Goal: Task Accomplishment & Management: Manage account settings

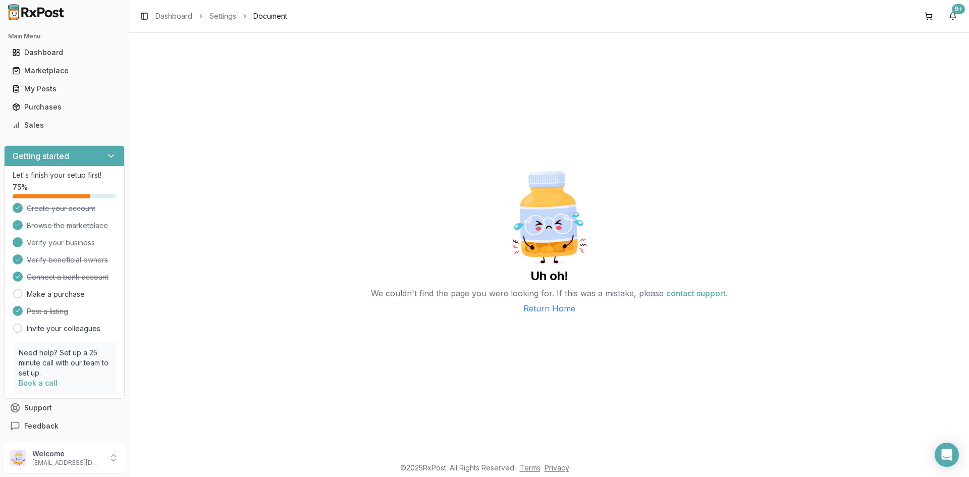
click at [537, 309] on link "Return Home" at bounding box center [549, 308] width 52 height 12
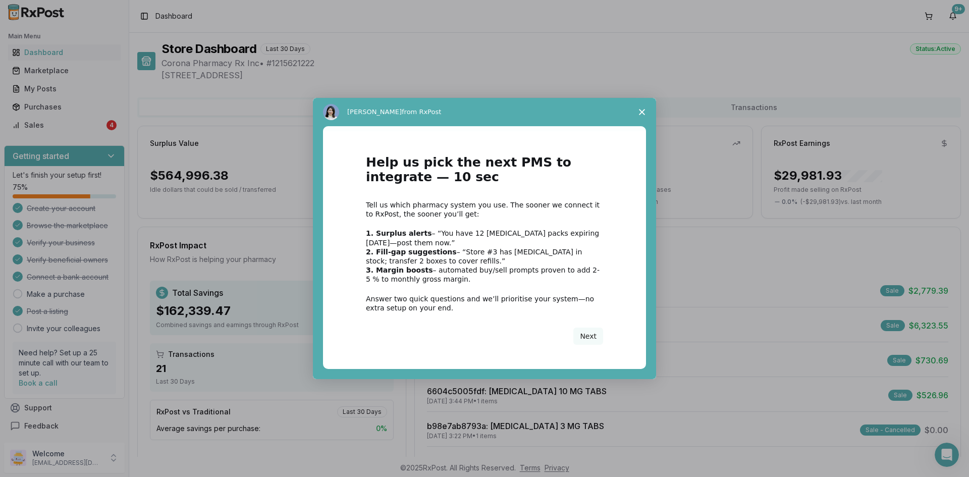
click at [83, 121] on div "Intercom messenger" at bounding box center [484, 238] width 969 height 477
click at [638, 115] on span "Close survey" at bounding box center [642, 112] width 28 height 28
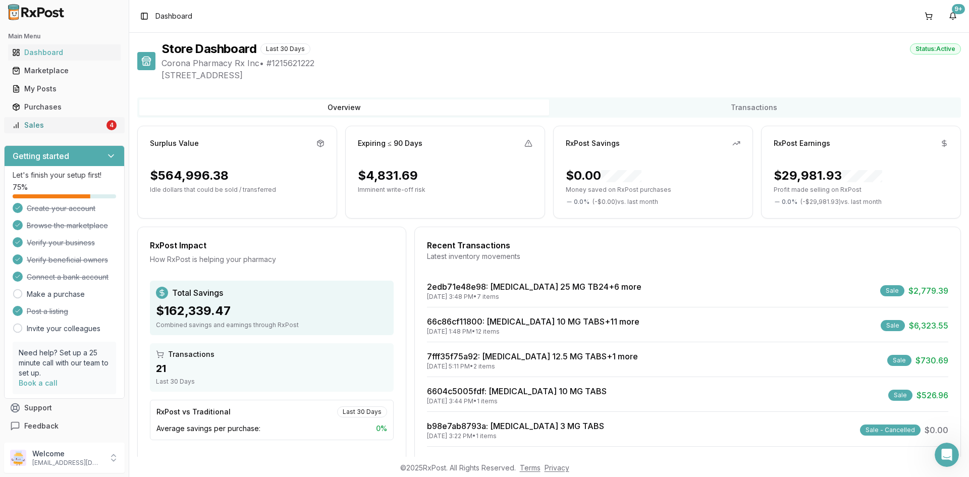
click at [93, 129] on div "Sales" at bounding box center [58, 125] width 92 height 10
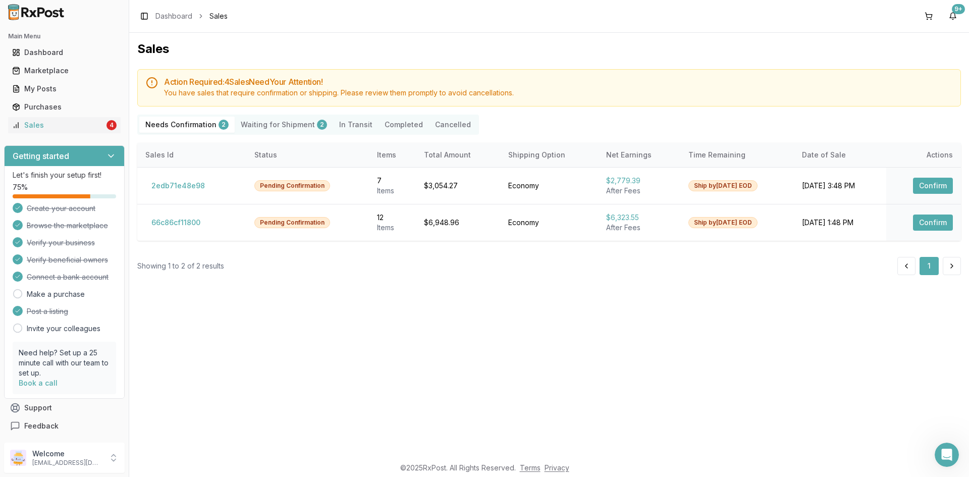
click at [295, 124] on Shipment "Waiting for Shipment 2" at bounding box center [284, 125] width 98 height 16
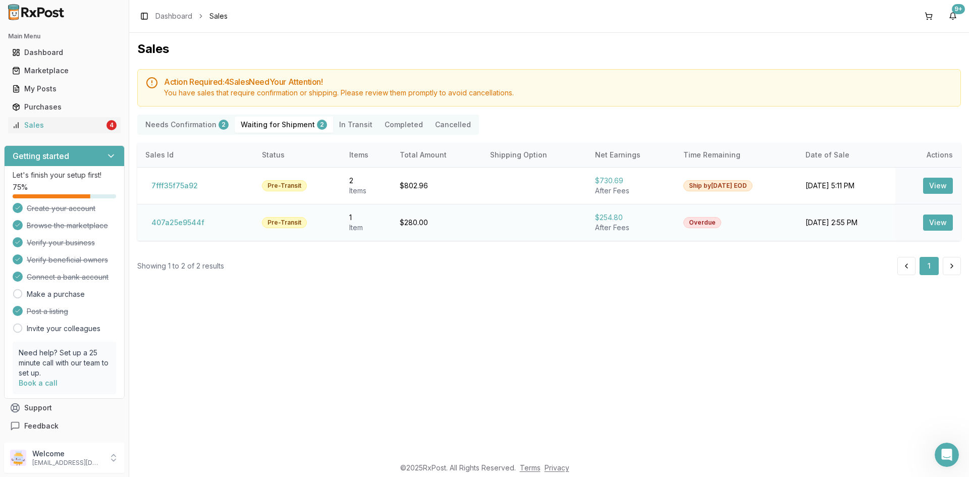
click at [928, 226] on button "View" at bounding box center [938, 222] width 30 height 16
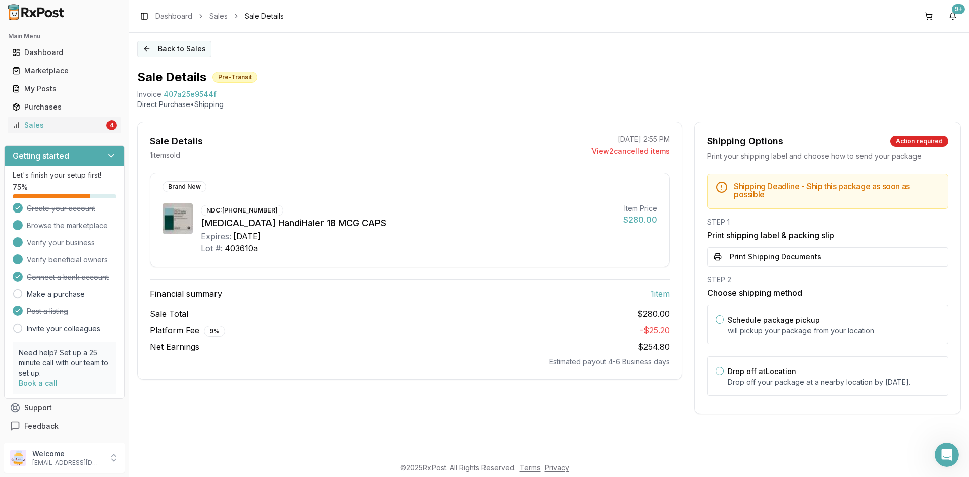
click at [185, 48] on button "Back to Sales" at bounding box center [174, 49] width 74 height 16
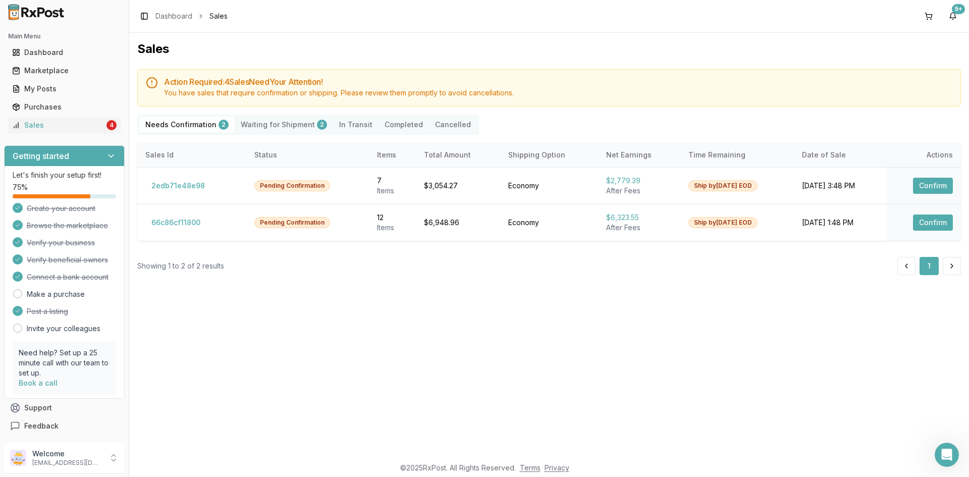
click at [317, 123] on div "2" at bounding box center [322, 125] width 10 height 10
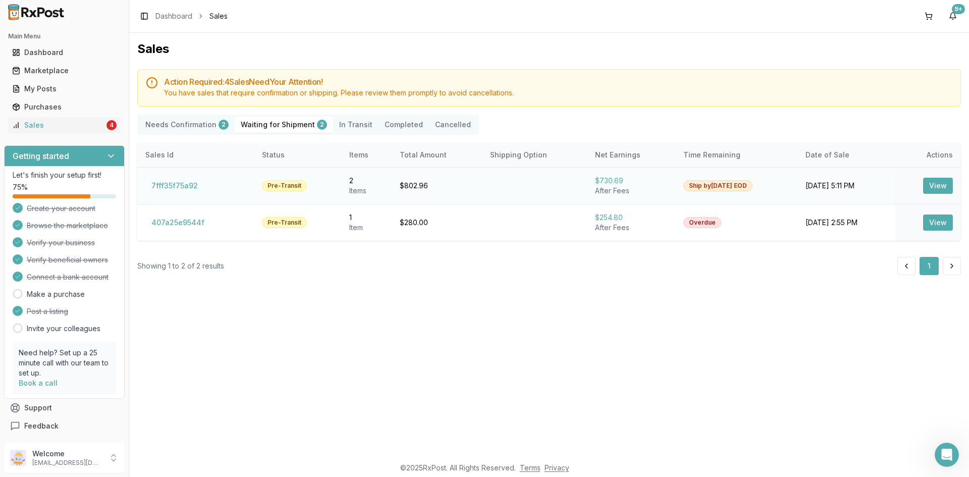
click at [939, 182] on button "View" at bounding box center [938, 186] width 30 height 16
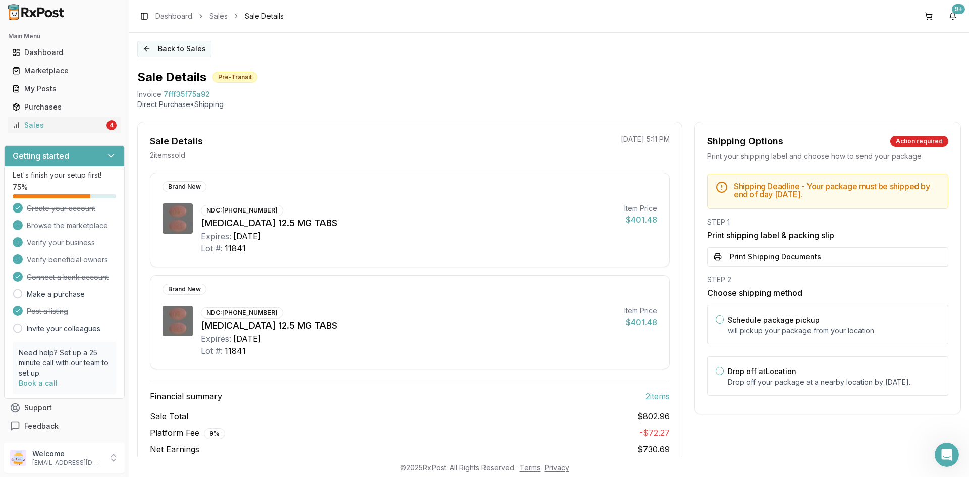
click at [151, 50] on button "Back to Sales" at bounding box center [174, 49] width 74 height 16
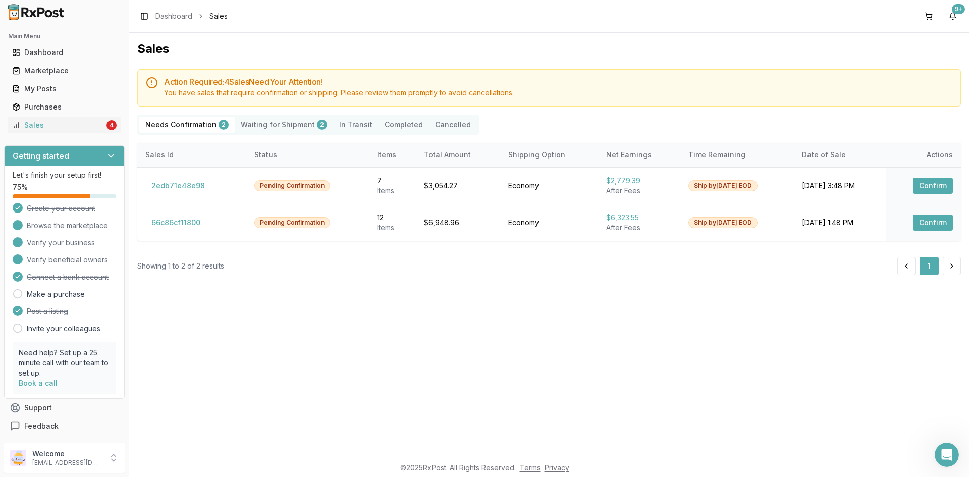
click at [317, 128] on div "2" at bounding box center [322, 125] width 10 height 10
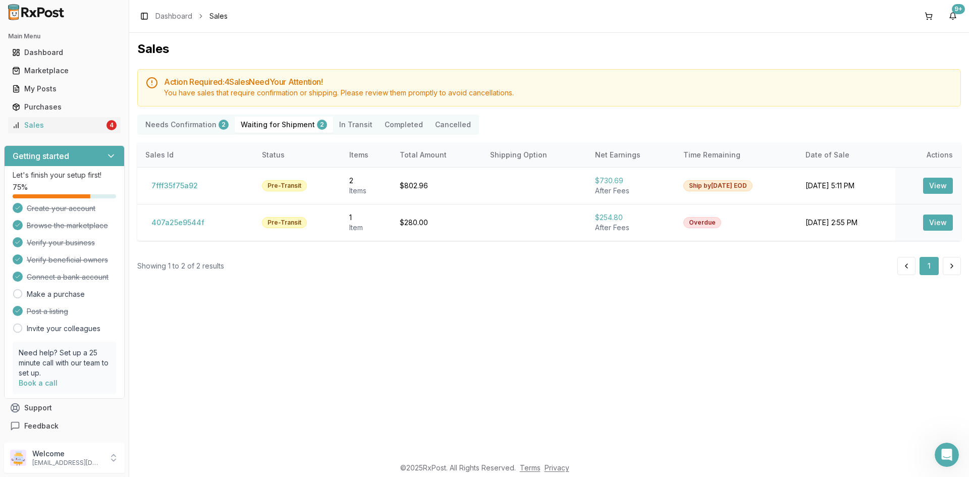
click at [182, 125] on Confirmation "Needs Confirmation 2" at bounding box center [186, 125] width 95 height 16
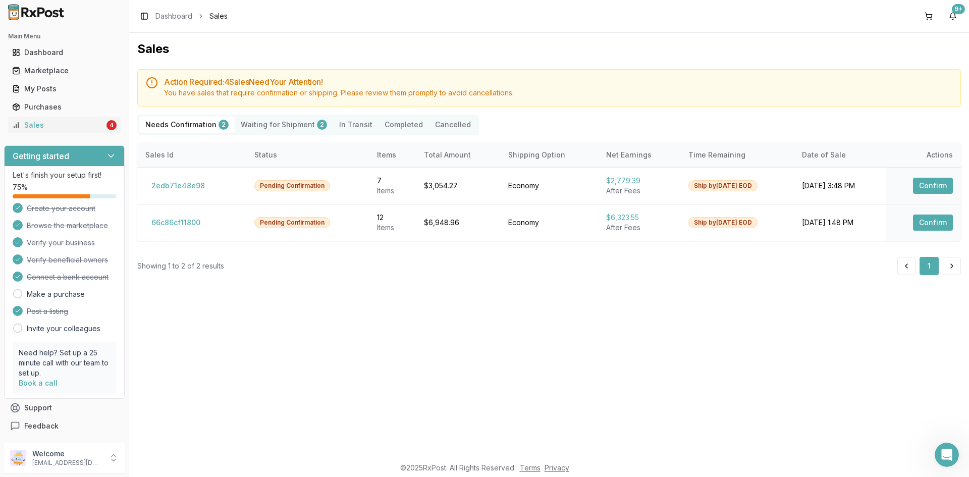
drag, startPoint x: 280, startPoint y: 126, endPoint x: 307, endPoint y: 107, distance: 33.3
click at [280, 127] on Shipment "Waiting for Shipment 2" at bounding box center [284, 125] width 98 height 16
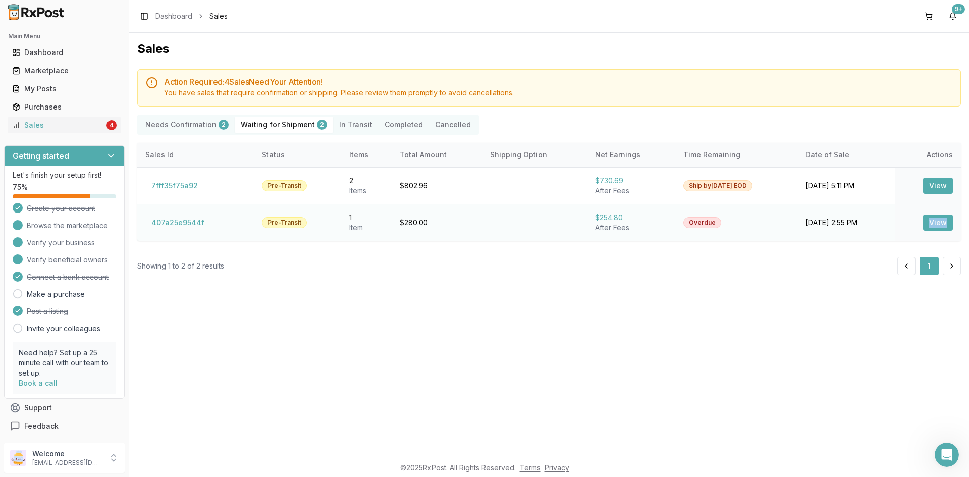
drag, startPoint x: 952, startPoint y: 214, endPoint x: 943, endPoint y: 220, distance: 11.1
click at [947, 217] on td "View" at bounding box center [928, 222] width 66 height 37
click at [939, 222] on button "View" at bounding box center [938, 222] width 30 height 16
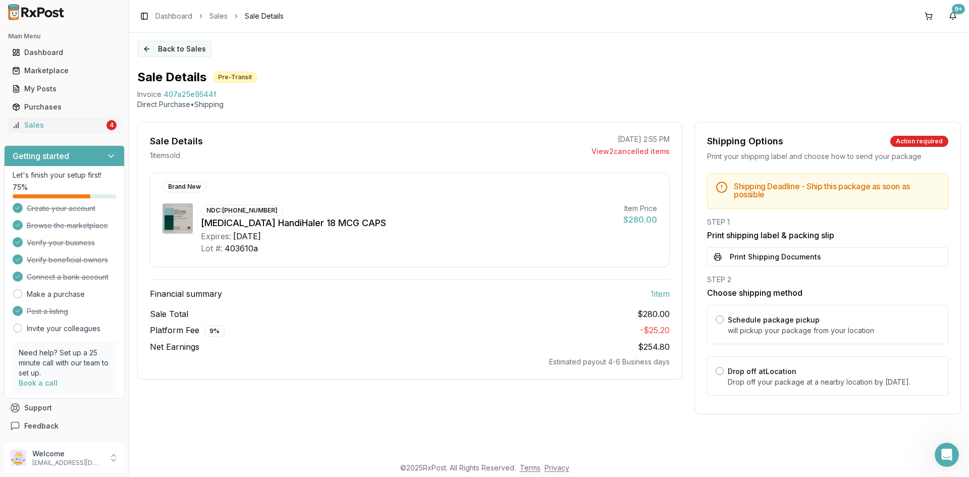
click at [190, 51] on button "Back to Sales" at bounding box center [174, 49] width 74 height 16
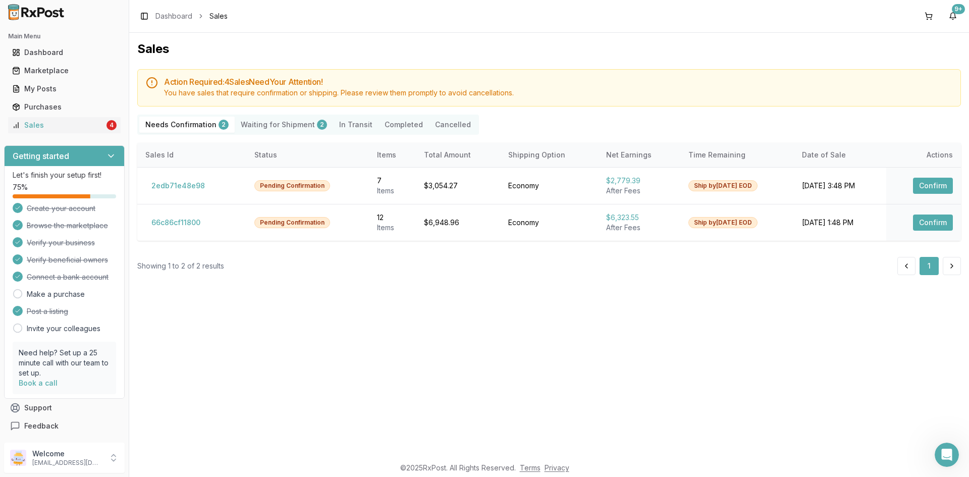
click at [286, 122] on Shipment "Waiting for Shipment 2" at bounding box center [284, 125] width 98 height 16
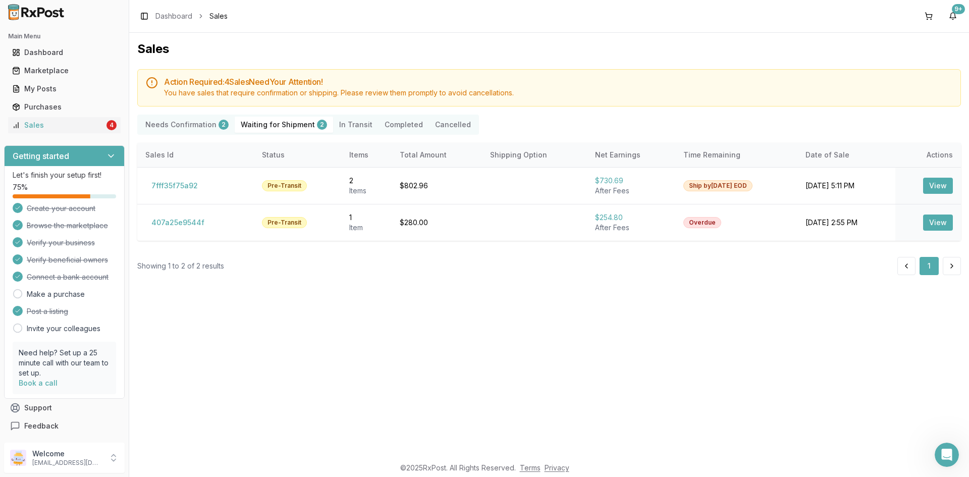
click at [205, 119] on Confirmation "Needs Confirmation 2" at bounding box center [186, 125] width 95 height 16
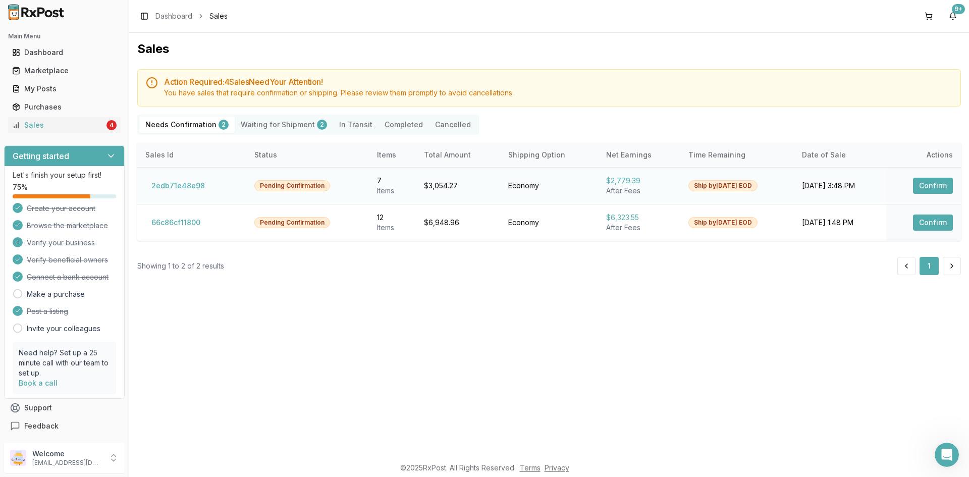
click at [928, 181] on button "Confirm" at bounding box center [933, 186] width 40 height 16
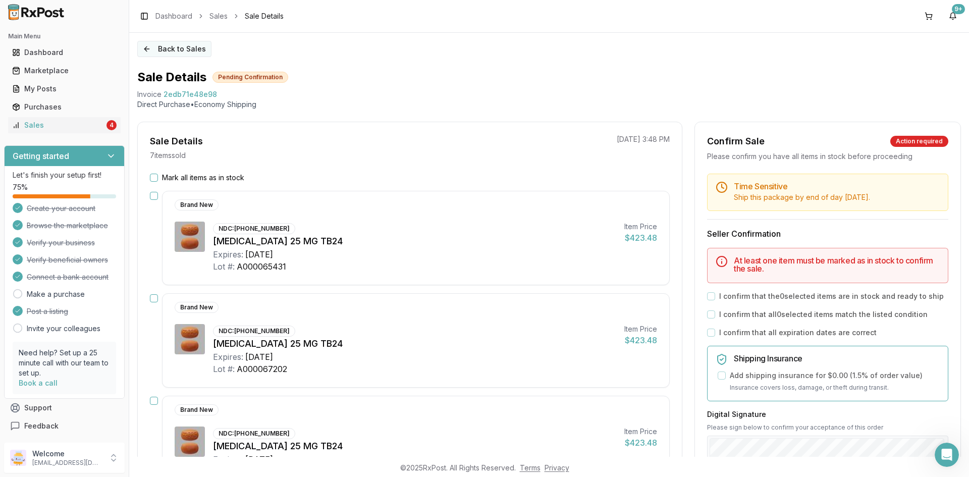
click at [172, 47] on button "Back to Sales" at bounding box center [174, 49] width 74 height 16
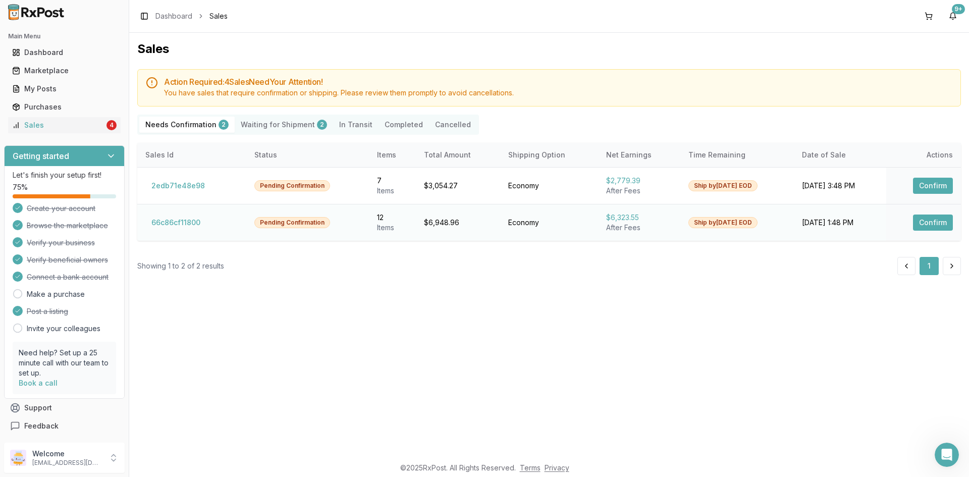
click at [917, 221] on button "Confirm" at bounding box center [933, 222] width 40 height 16
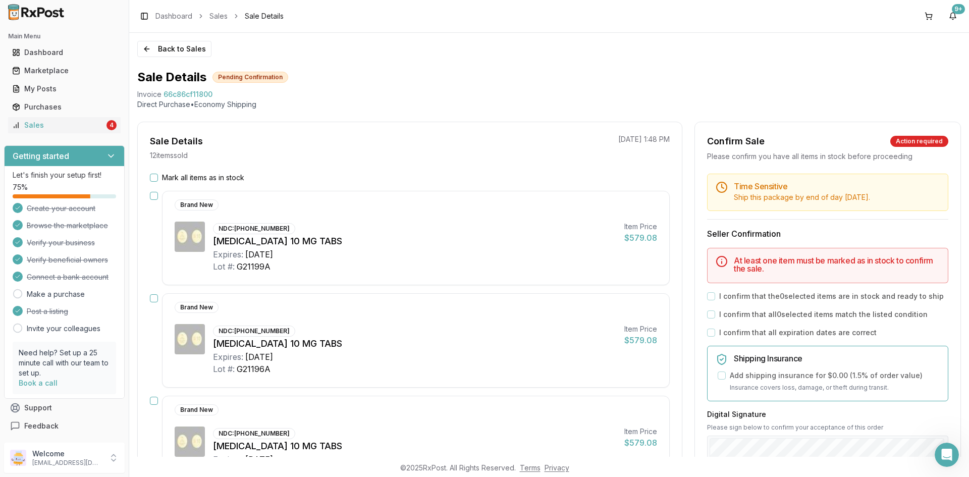
click at [153, 199] on button "button" at bounding box center [154, 196] width 8 height 8
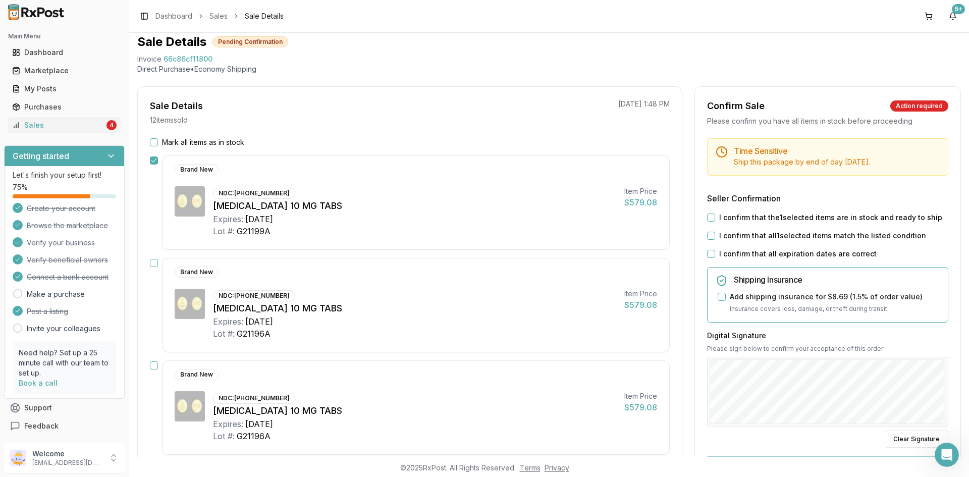
scroll to position [50, 0]
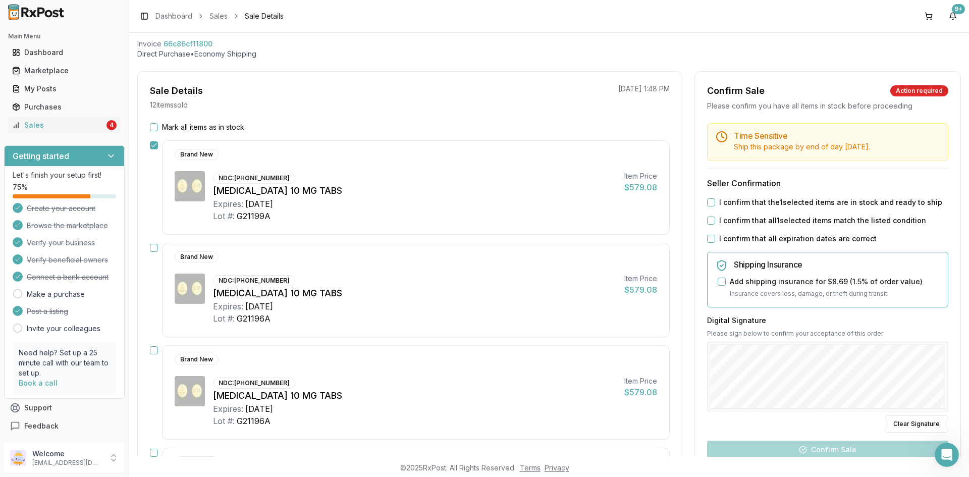
click at [154, 251] on button "button" at bounding box center [154, 248] width 8 height 8
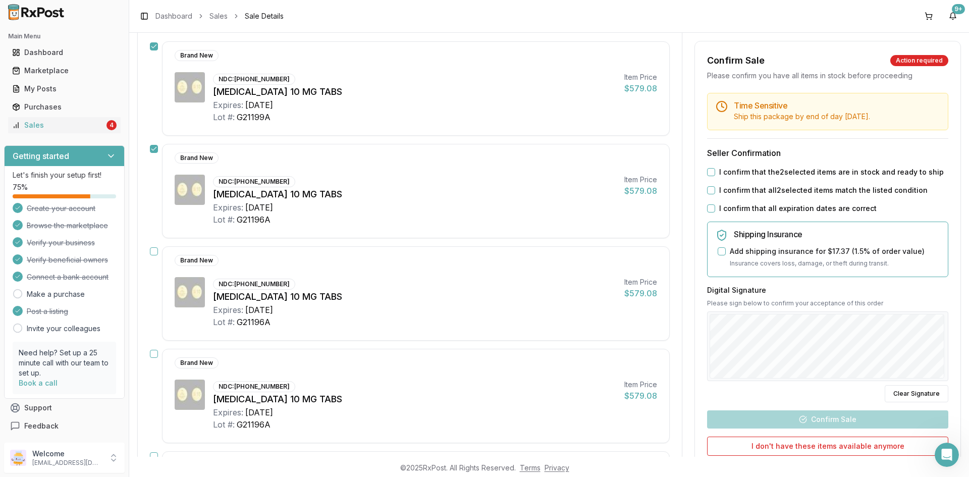
scroll to position [151, 0]
click at [153, 249] on button "button" at bounding box center [154, 249] width 8 height 8
click at [156, 352] on button "button" at bounding box center [154, 352] width 8 height 8
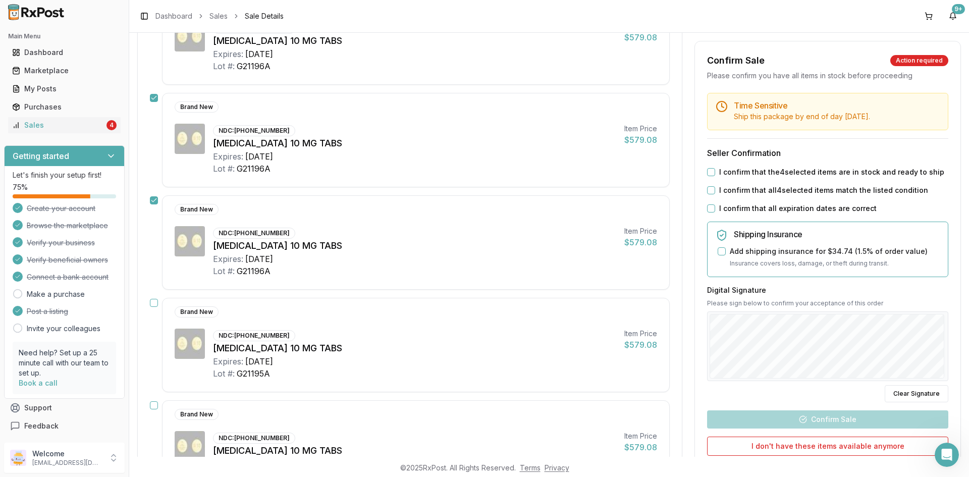
scroll to position [353, 0]
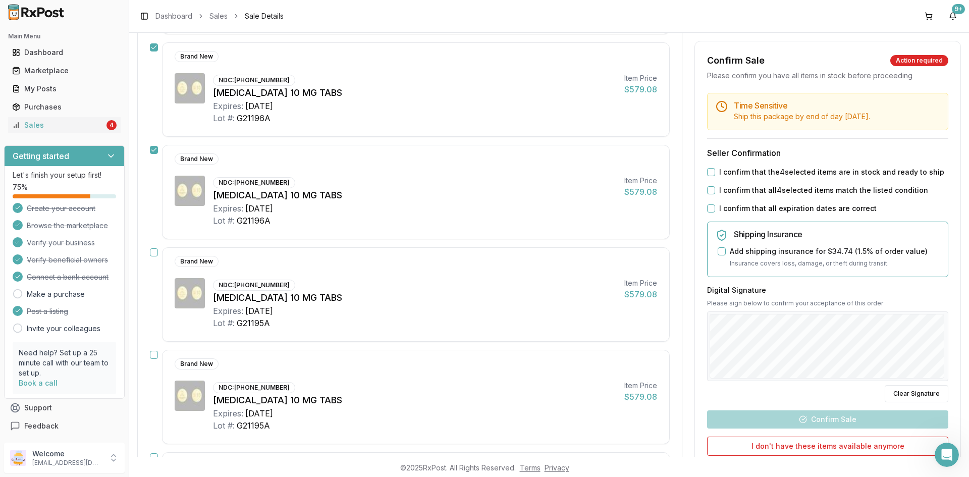
click at [156, 253] on button "button" at bounding box center [154, 252] width 8 height 8
click at [153, 354] on button "button" at bounding box center [154, 355] width 8 height 8
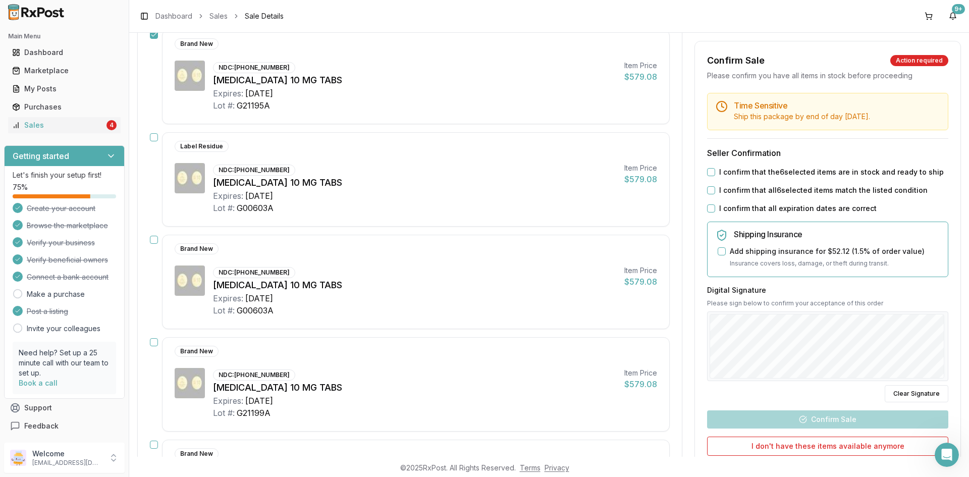
scroll to position [656, 0]
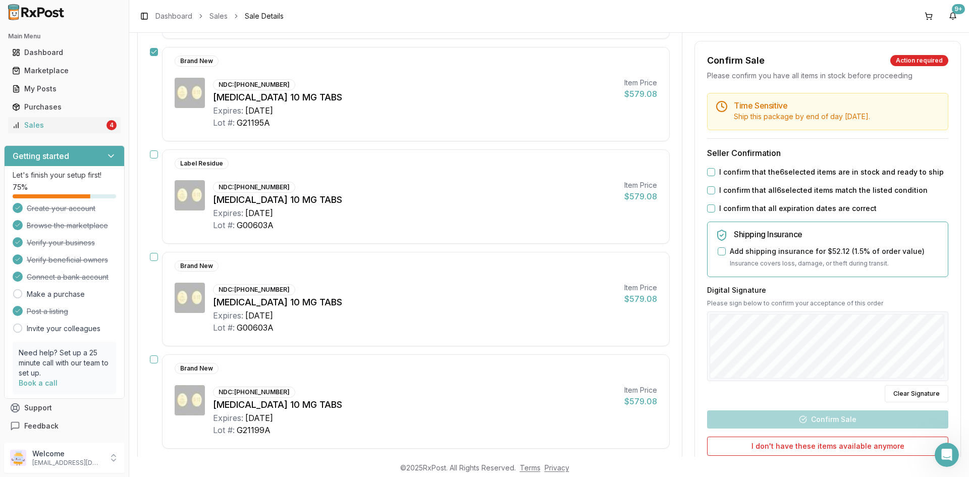
click at [153, 154] on button "button" at bounding box center [154, 154] width 8 height 8
click at [150, 258] on button "button" at bounding box center [154, 257] width 8 height 8
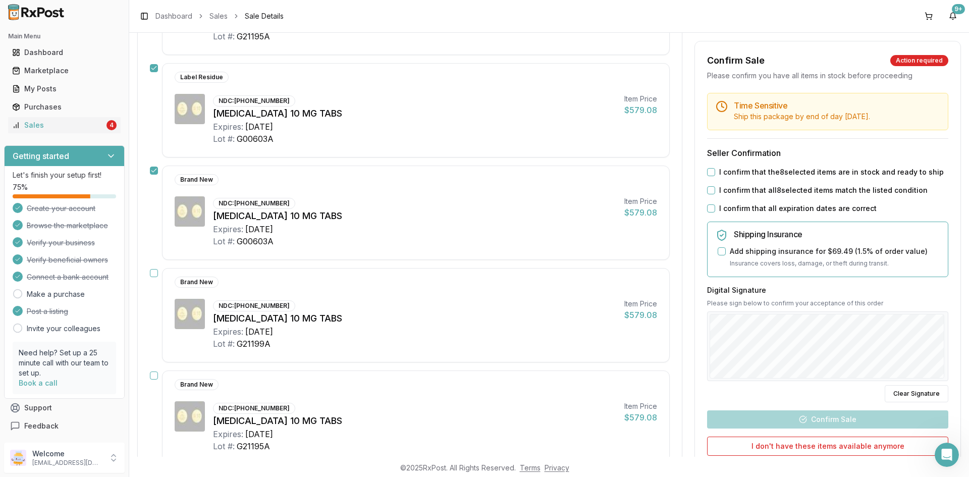
scroll to position [757, 0]
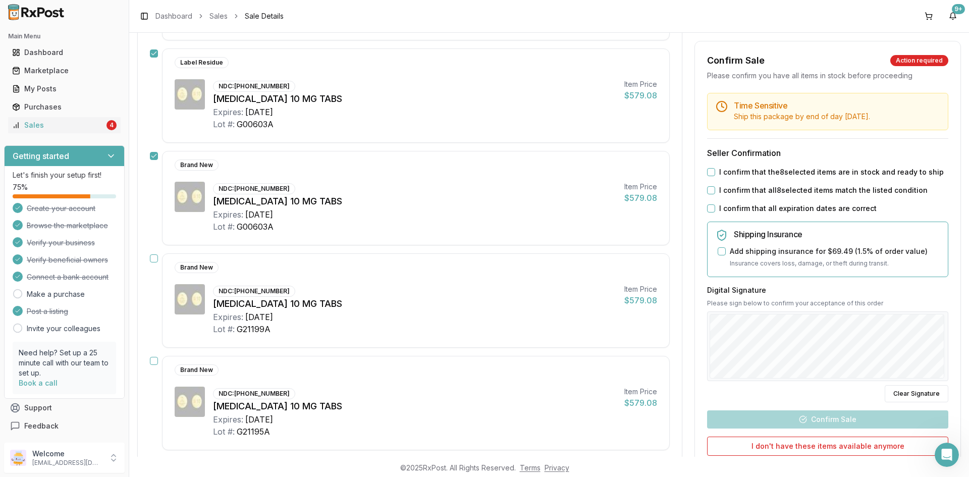
click at [156, 256] on button "button" at bounding box center [154, 258] width 8 height 8
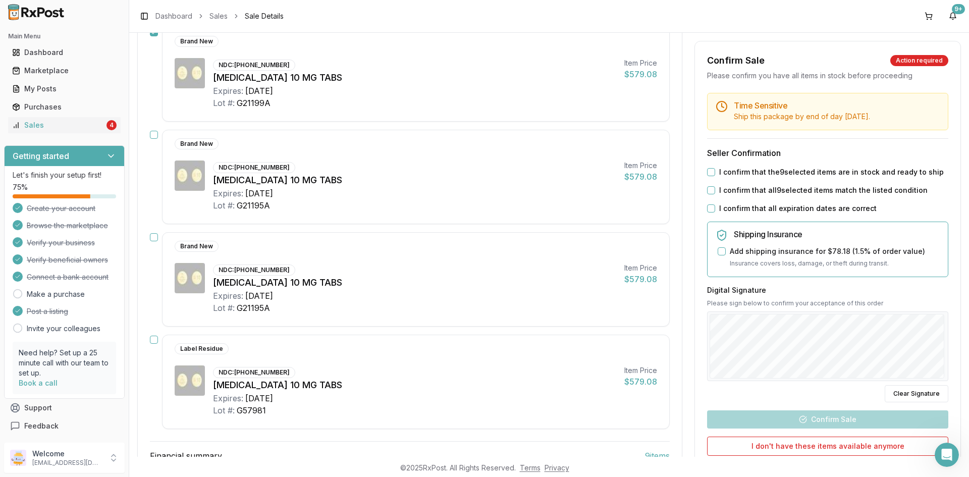
scroll to position [959, 0]
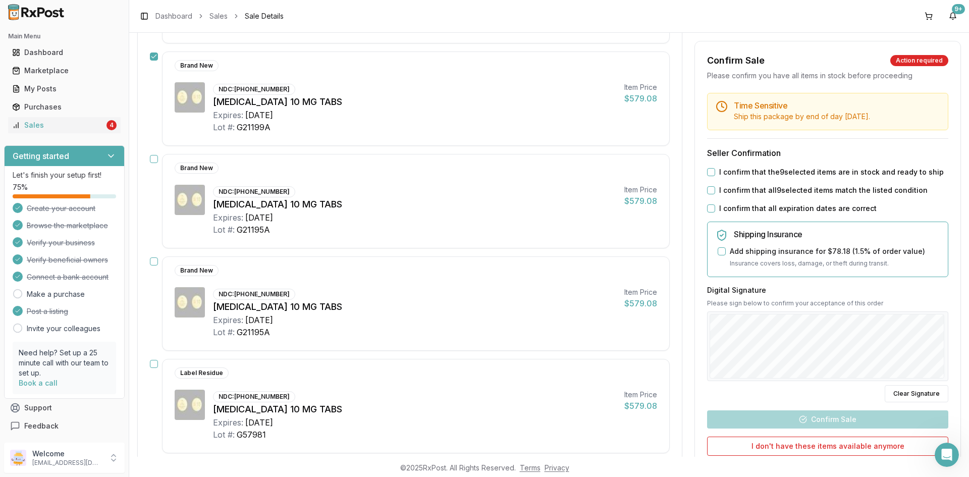
click at [153, 160] on button "button" at bounding box center [154, 159] width 8 height 8
click at [153, 262] on button "button" at bounding box center [154, 261] width 8 height 8
click at [156, 368] on div "Label Residue NDC: [PHONE_NUMBER] [MEDICAL_DATA] 10 MG TABS Expires: [DATE] Lot…" at bounding box center [410, 406] width 520 height 94
click at [156, 366] on button "button" at bounding box center [154, 364] width 8 height 8
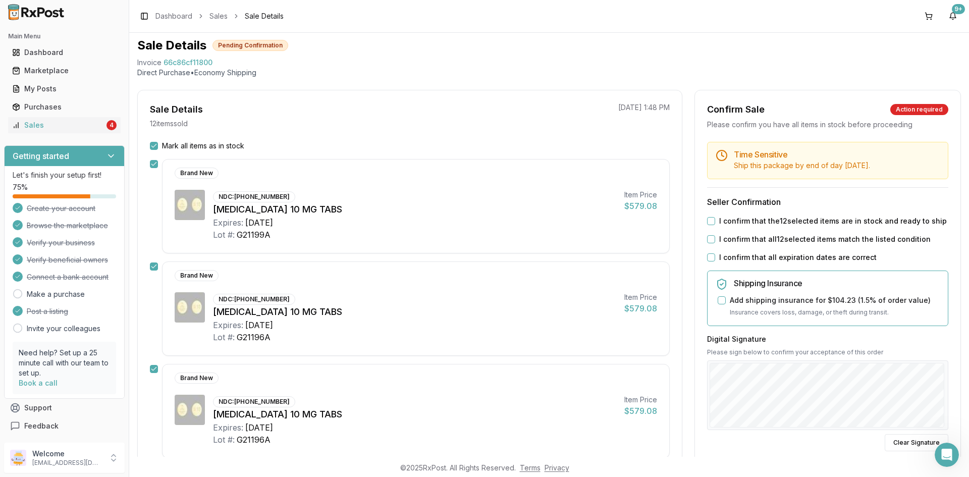
scroll to position [0, 0]
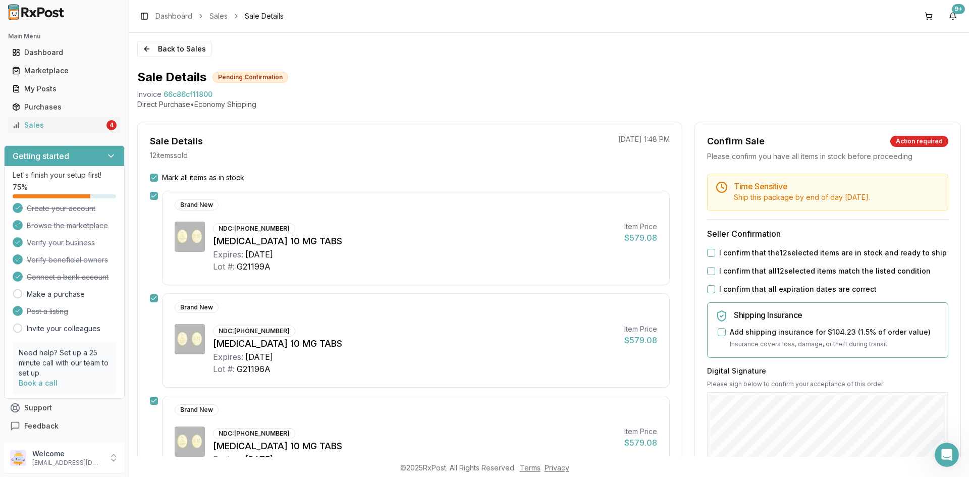
click at [155, 177] on button "Mark all items as in stock" at bounding box center [154, 178] width 8 height 8
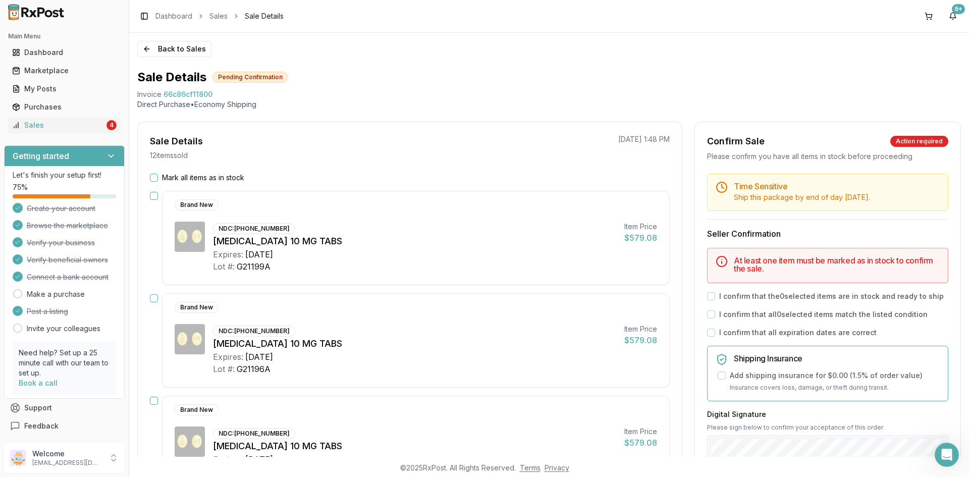
click at [156, 195] on button "button" at bounding box center [154, 196] width 8 height 8
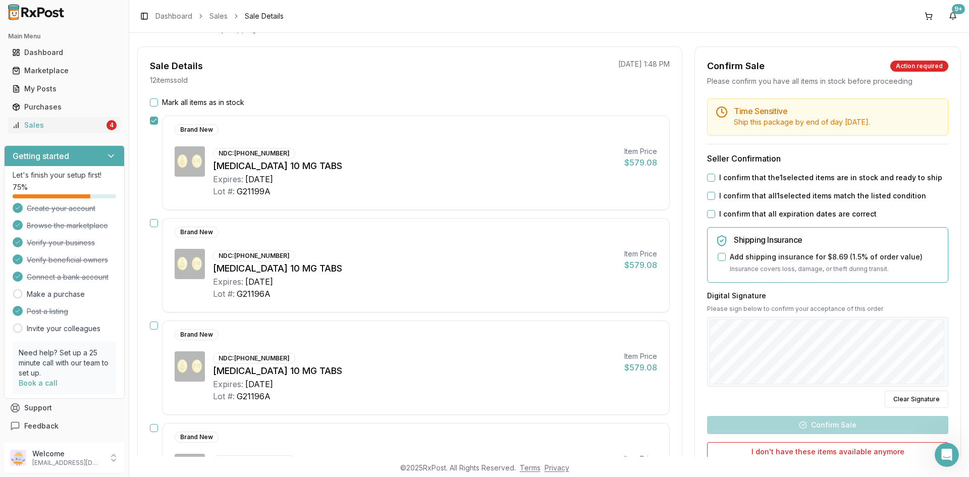
scroll to position [151, 0]
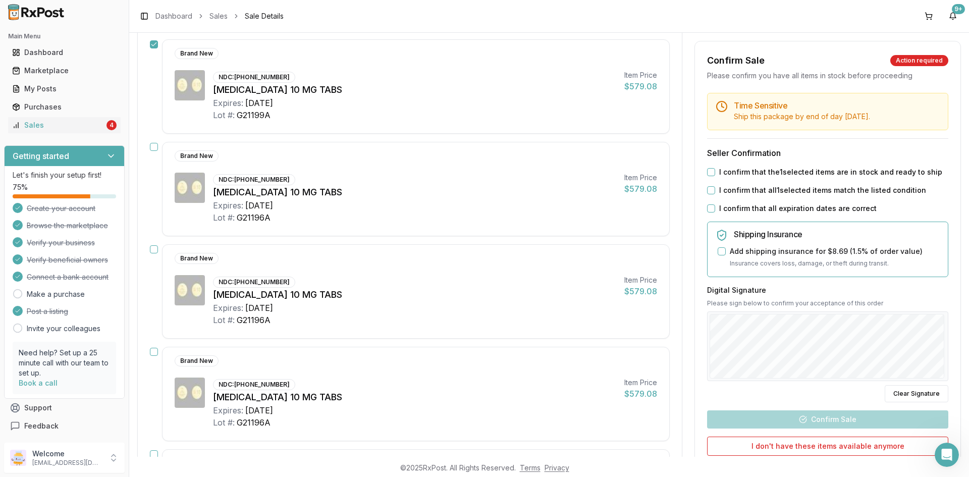
click at [159, 147] on div "Brand New NDC: [PHONE_NUMBER] [MEDICAL_DATA] 10 MG TABS Expires: [DATE] Lot #: …" at bounding box center [410, 189] width 520 height 94
click at [154, 147] on button "button" at bounding box center [154, 147] width 8 height 8
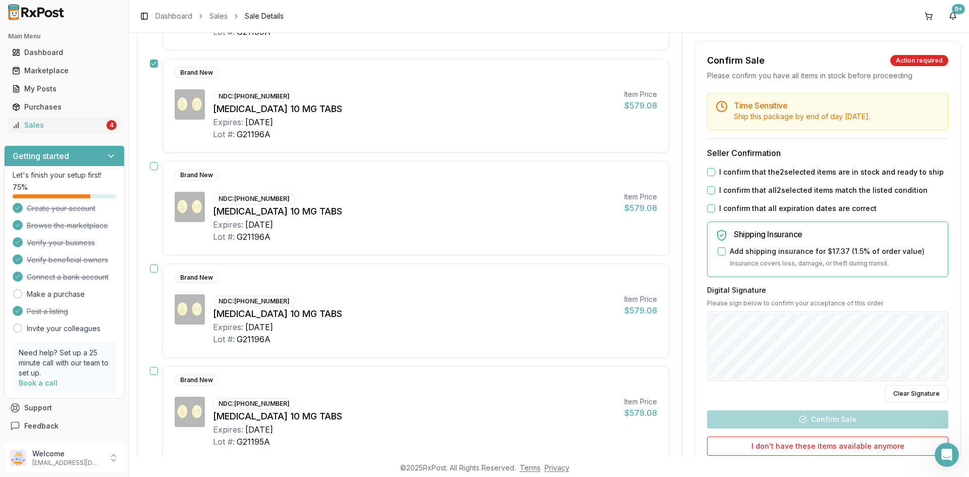
scroll to position [252, 0]
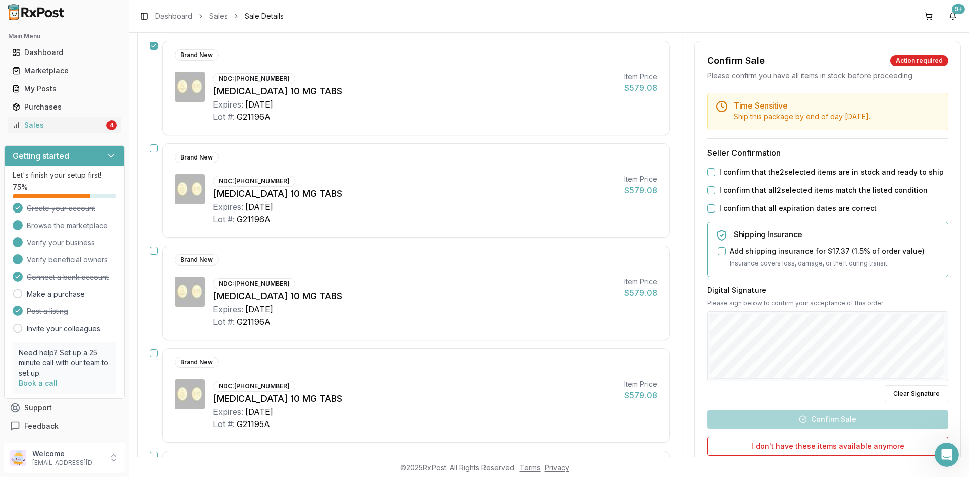
click at [150, 145] on button "button" at bounding box center [154, 148] width 8 height 8
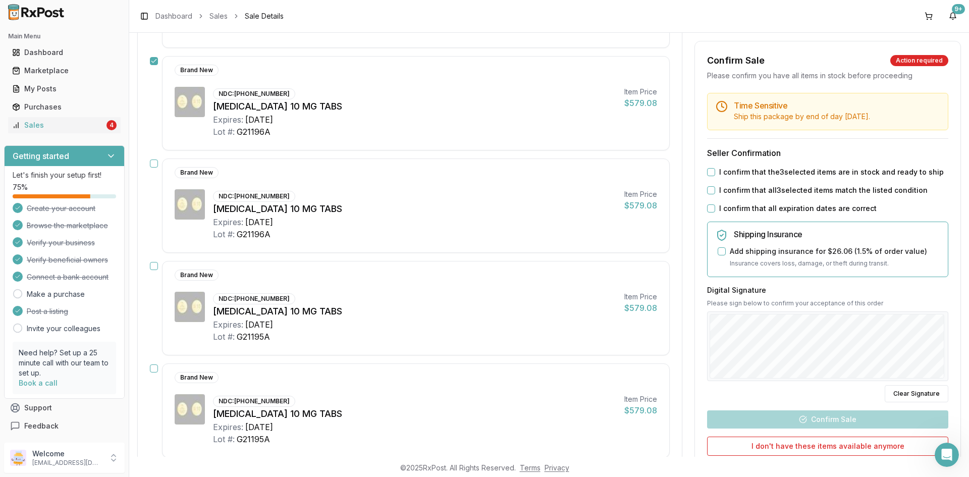
scroll to position [353, 0]
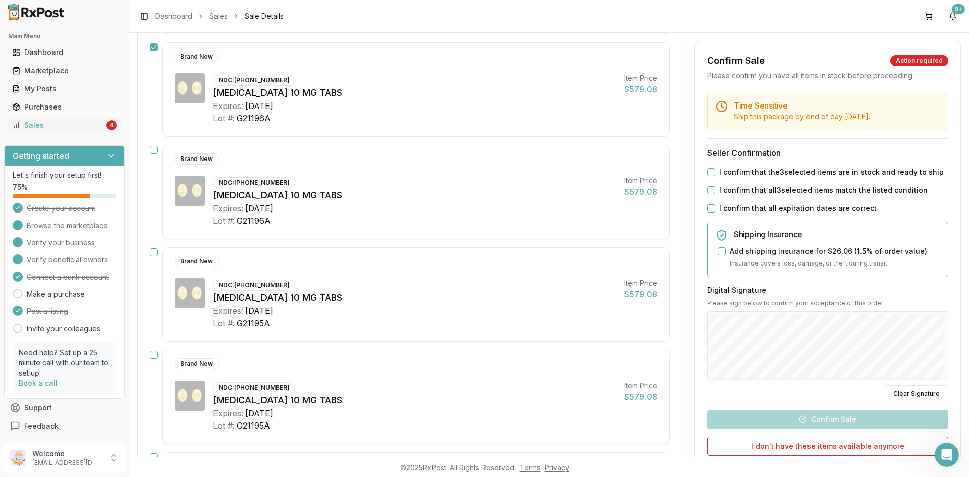
click at [151, 151] on button "button" at bounding box center [154, 150] width 8 height 8
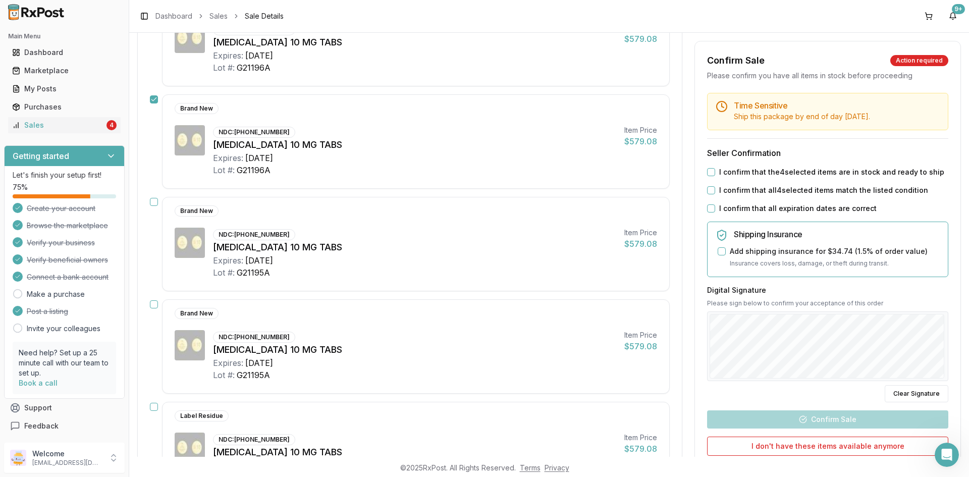
scroll to position [454, 0]
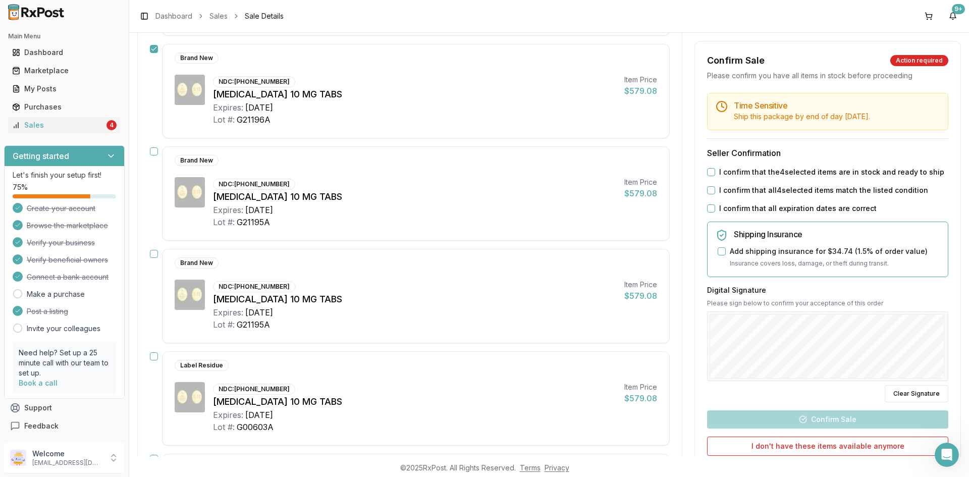
click at [154, 152] on button "button" at bounding box center [154, 151] width 8 height 8
click at [150, 259] on div "Brand New NDC: [PHONE_NUMBER] [MEDICAL_DATA] 10 MG TABS Expires: [DATE] Lot #: …" at bounding box center [410, 296] width 520 height 94
click at [152, 256] on button "button" at bounding box center [154, 254] width 8 height 8
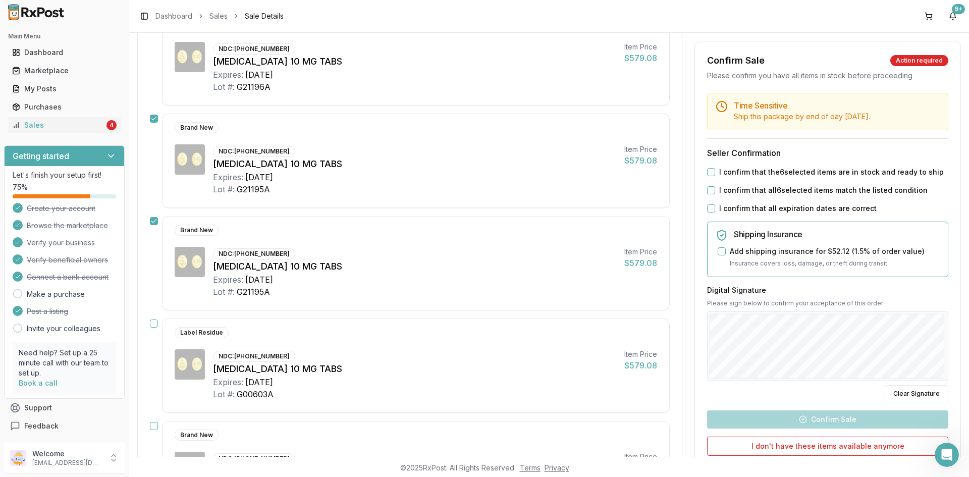
scroll to position [505, 0]
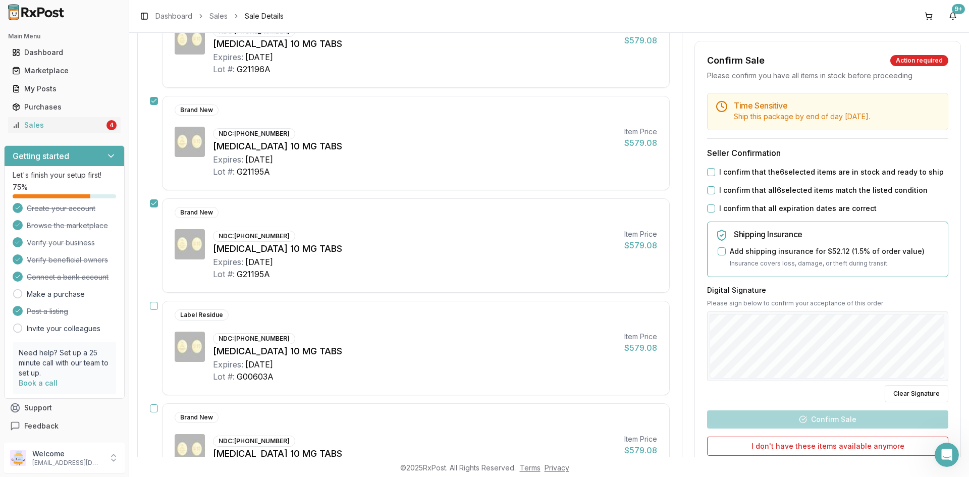
click at [152, 304] on button "button" at bounding box center [154, 306] width 8 height 8
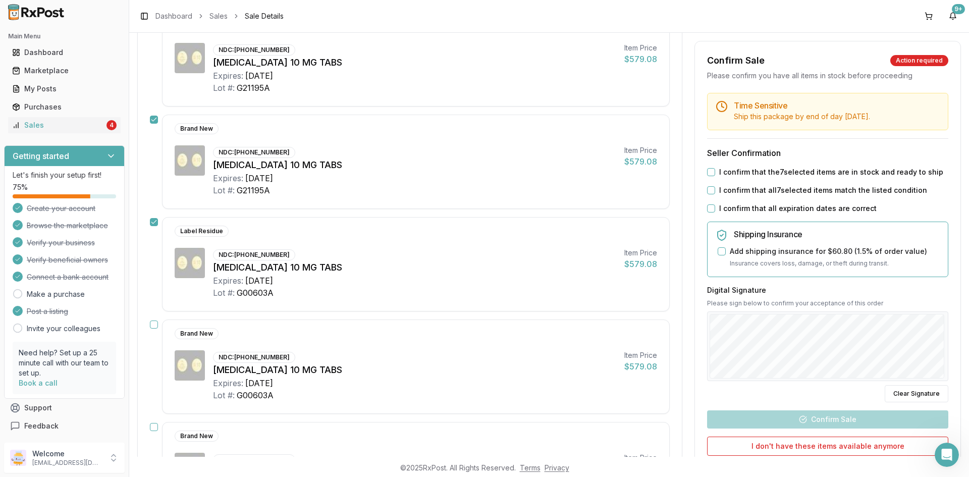
scroll to position [606, 0]
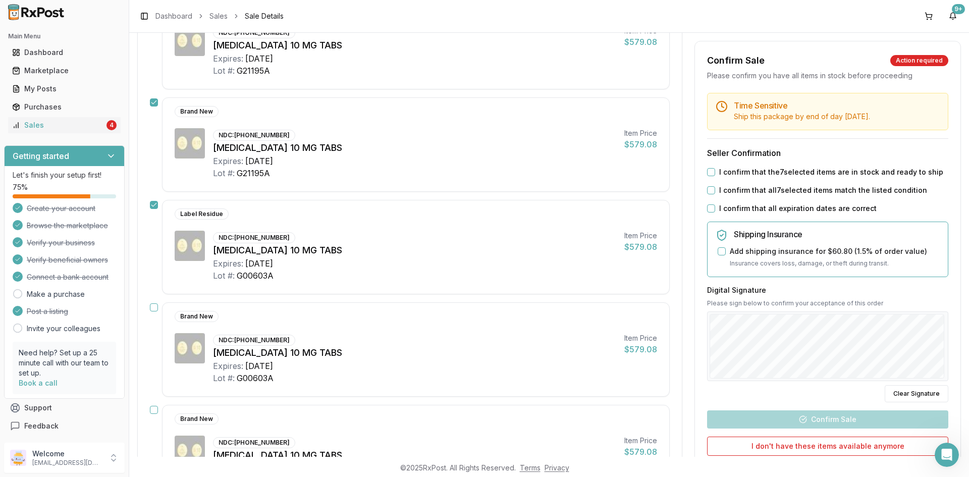
click at [153, 303] on button "button" at bounding box center [154, 307] width 8 height 8
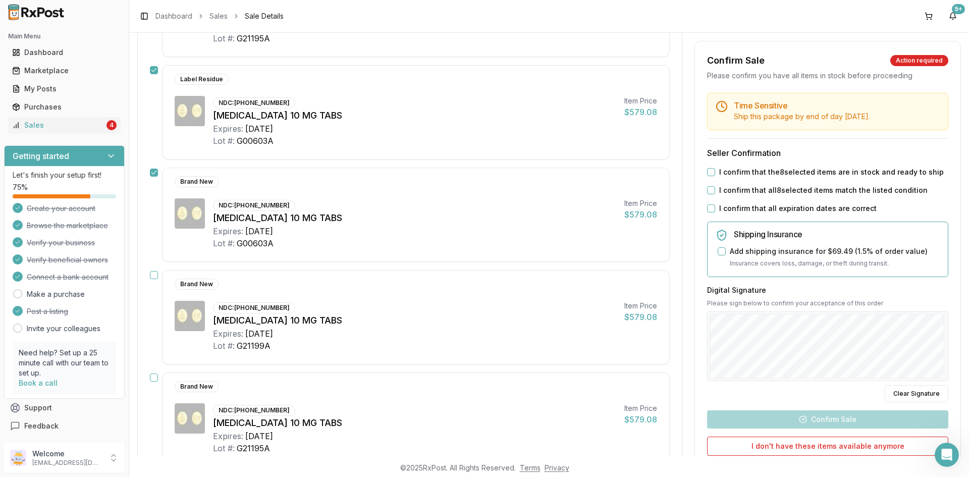
scroll to position [807, 0]
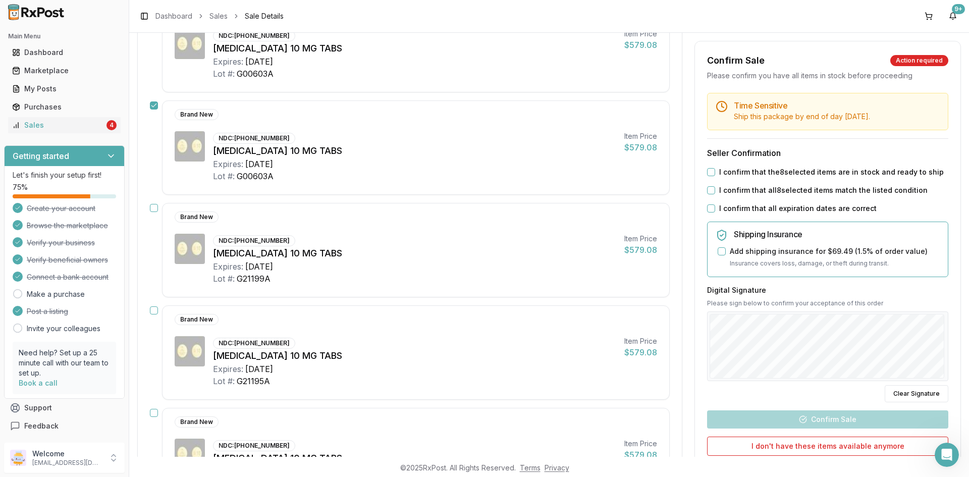
click at [154, 204] on button "button" at bounding box center [154, 208] width 8 height 8
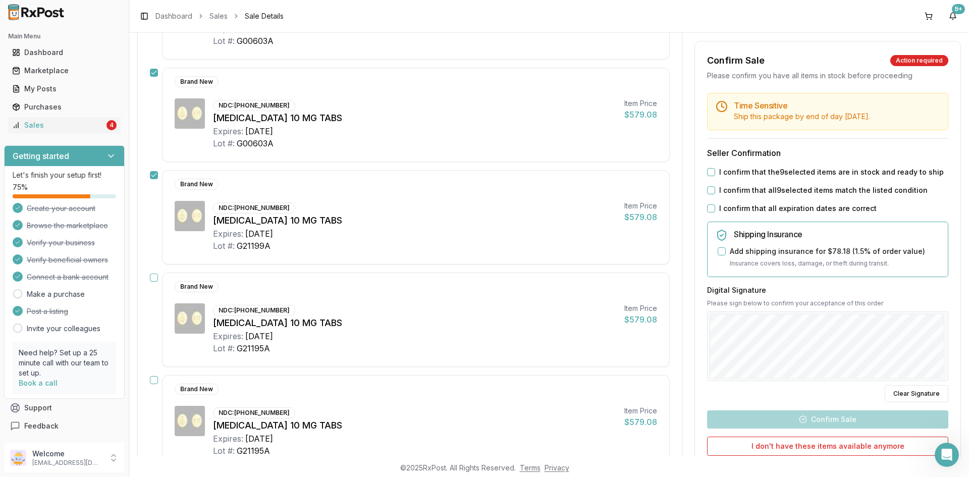
scroll to position [908, 0]
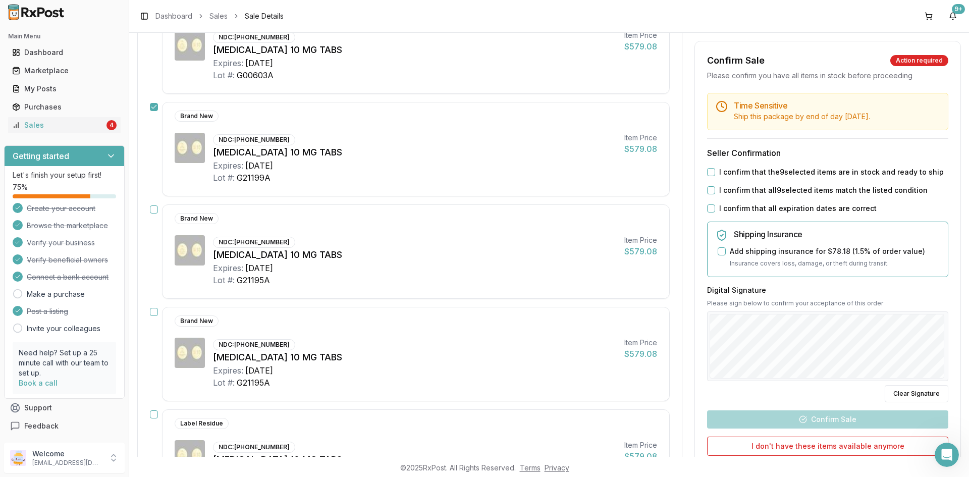
click at [152, 211] on button "button" at bounding box center [154, 209] width 8 height 8
click at [154, 312] on button "button" at bounding box center [154, 312] width 8 height 8
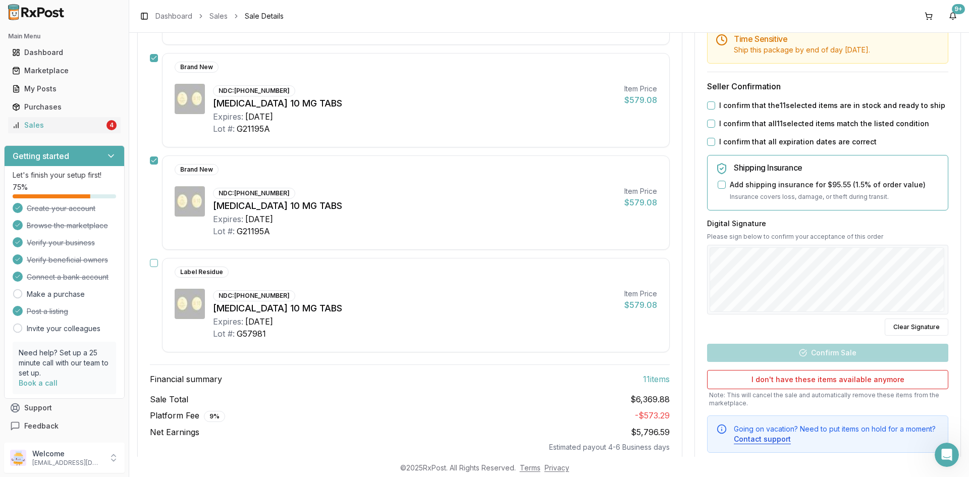
click at [152, 264] on button "button" at bounding box center [154, 263] width 8 height 8
click at [709, 106] on button "I confirm that the 12 selected items are in stock and ready to ship" at bounding box center [711, 105] width 8 height 8
click at [707, 125] on button "I confirm that all 12 selected items match the listed condition" at bounding box center [711, 124] width 8 height 8
click at [707, 137] on div "I confirm that all expiration dates are correct" at bounding box center [827, 142] width 241 height 10
click at [707, 140] on button "I confirm that all expiration dates are correct" at bounding box center [711, 142] width 8 height 8
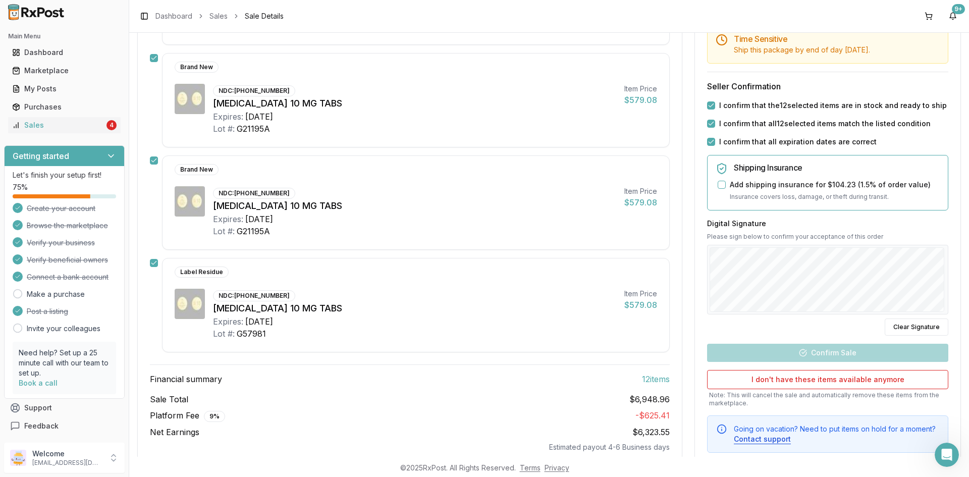
click at [917, 241] on div "Digital Signature Please sign below to confirm your acceptance of this order Cl…" at bounding box center [827, 276] width 241 height 117
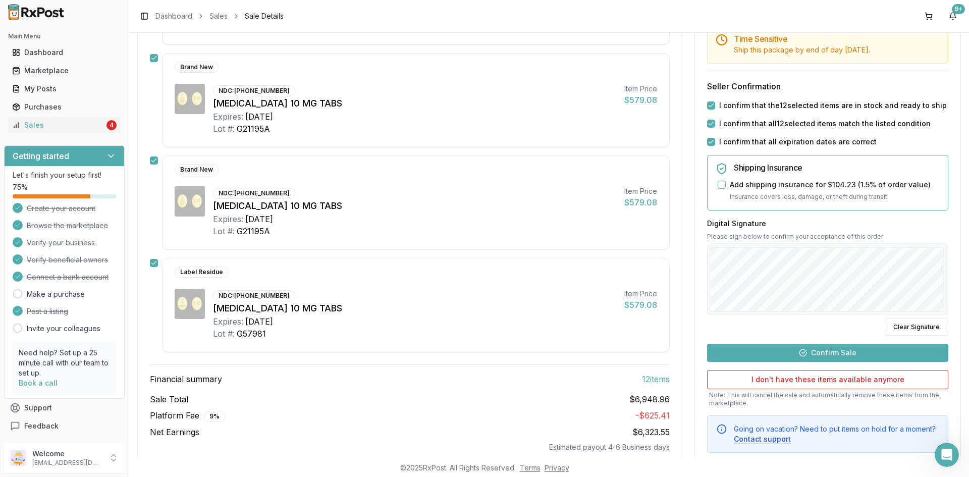
click at [831, 347] on button "Confirm Sale" at bounding box center [827, 352] width 241 height 18
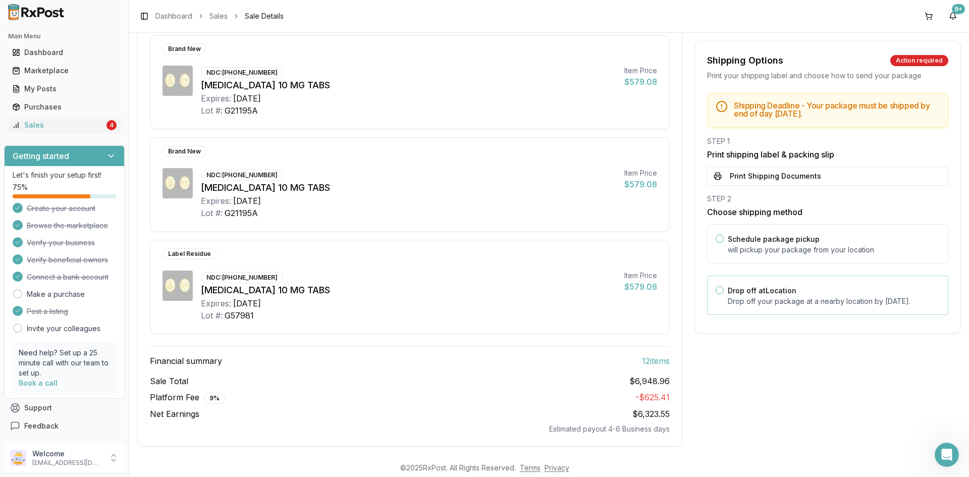
click at [716, 288] on button "Drop off at Location" at bounding box center [720, 290] width 8 height 8
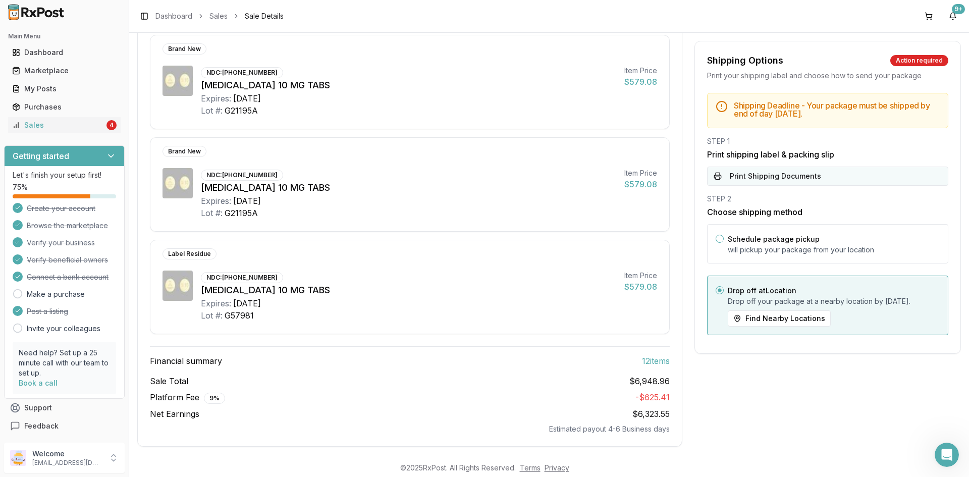
click at [779, 178] on button "Print Shipping Documents" at bounding box center [827, 176] width 241 height 19
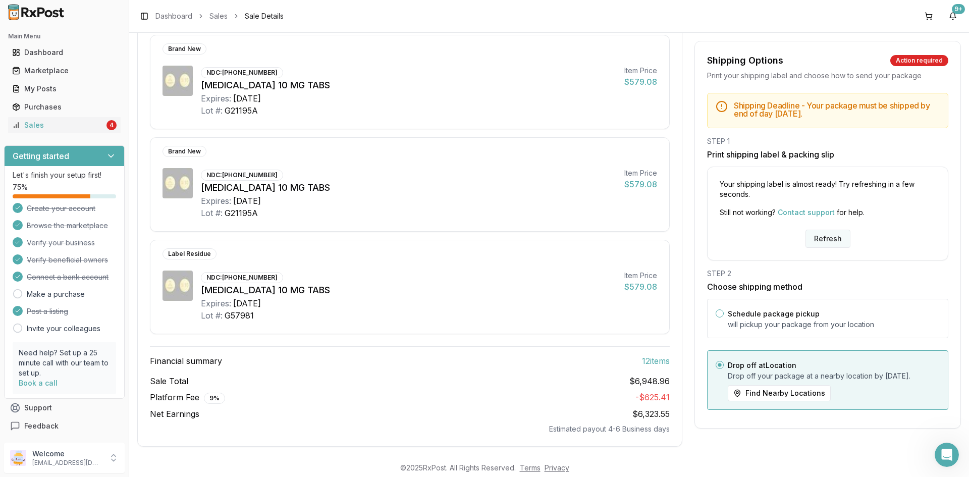
click at [819, 230] on button "Refresh" at bounding box center [827, 239] width 45 height 18
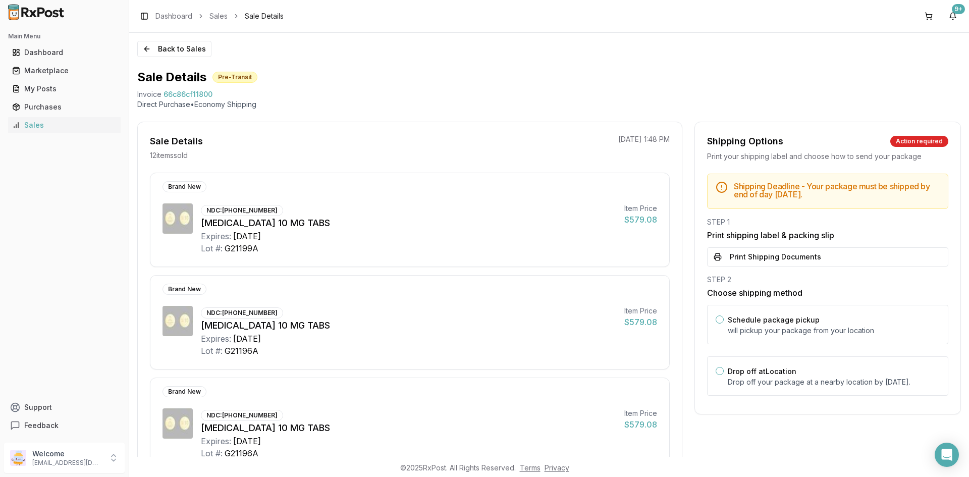
click at [780, 257] on button "Print Shipping Documents" at bounding box center [827, 256] width 241 height 19
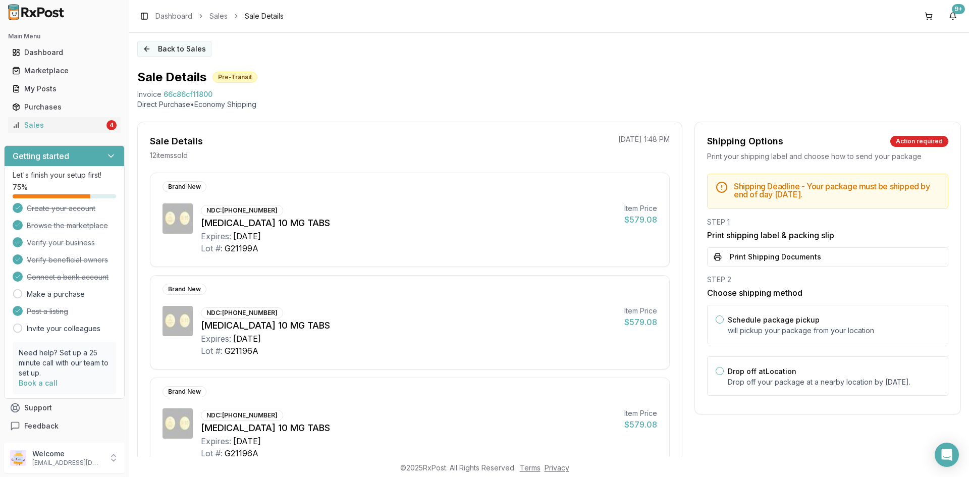
click at [165, 52] on button "Back to Sales" at bounding box center [174, 49] width 74 height 16
